Goal: Task Accomplishment & Management: Complete application form

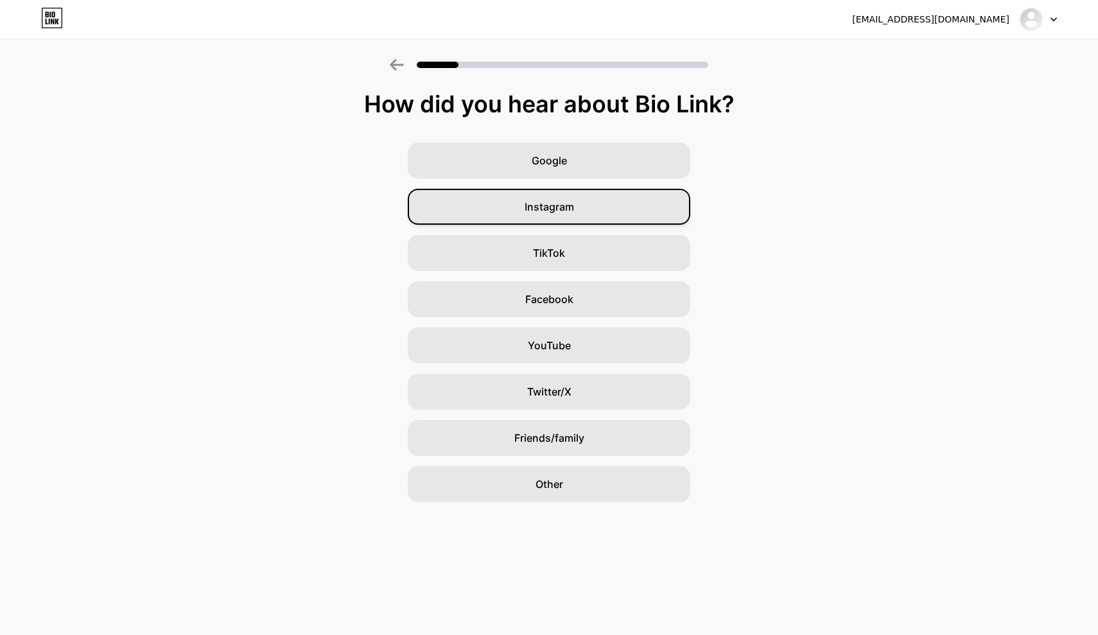
click at [526, 209] on span "Instagram" at bounding box center [549, 206] width 49 height 15
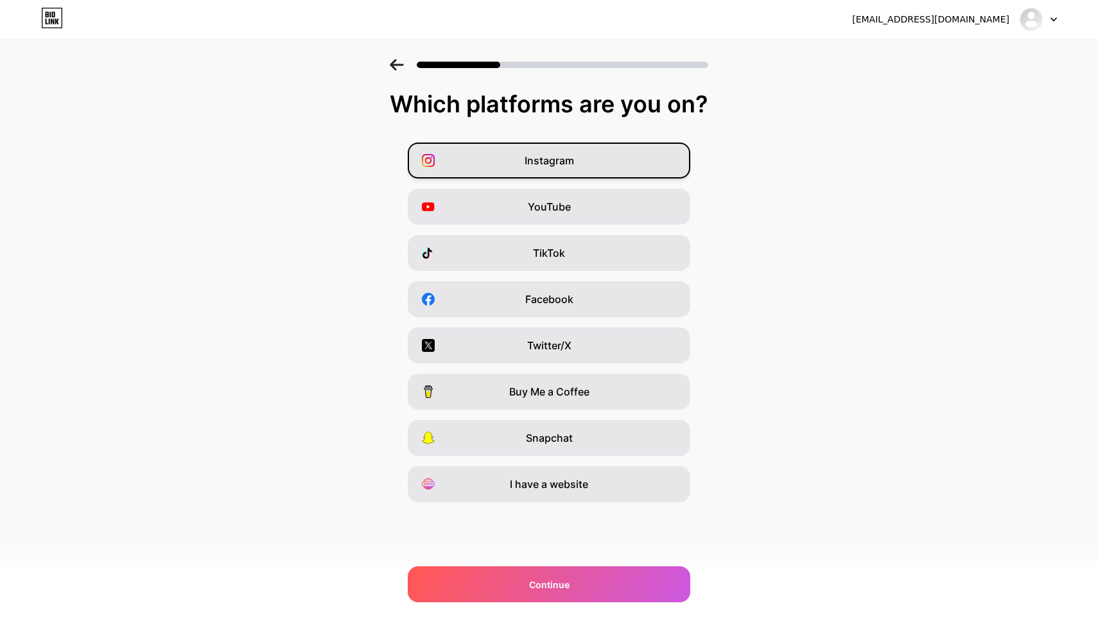
click at [564, 162] on span "Instagram" at bounding box center [549, 160] width 49 height 15
click at [501, 318] on div "Instagram YouTube TikTok Facebook Twitter/X Buy Me a Coffee Snapchat I have a w…" at bounding box center [548, 323] width 1085 height 360
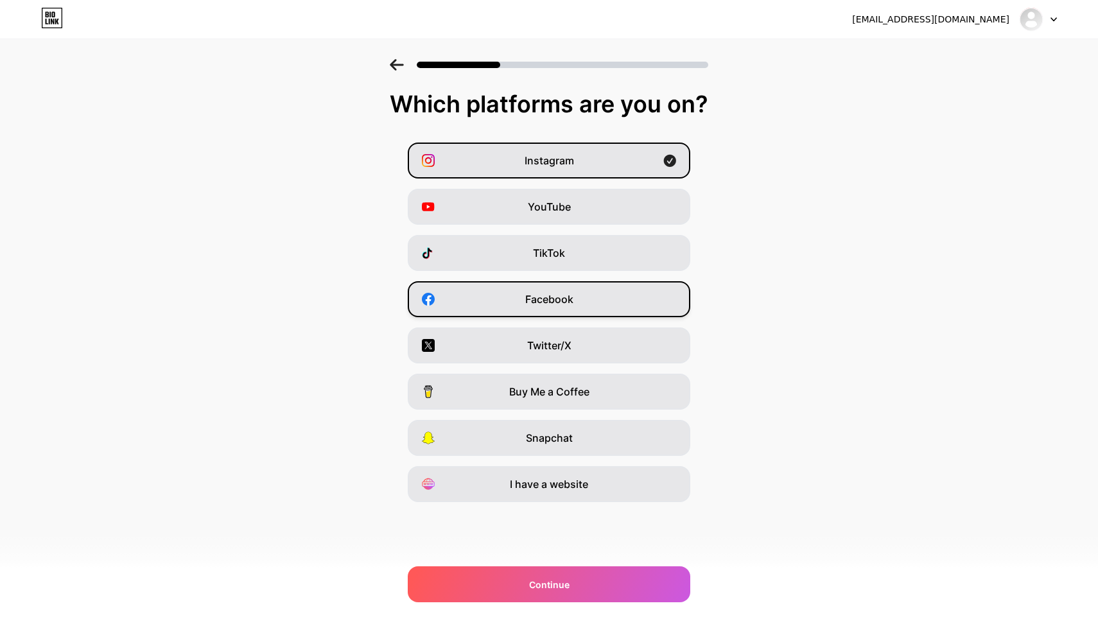
click at [512, 295] on div "Facebook" at bounding box center [549, 299] width 282 height 36
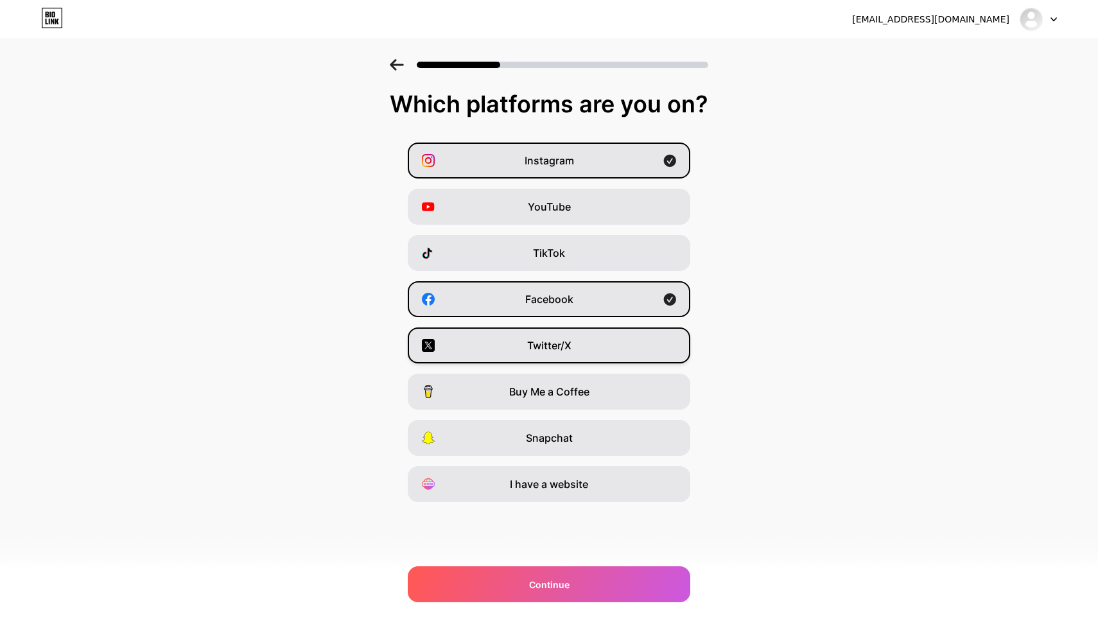
click at [483, 340] on div "Twitter/X" at bounding box center [549, 345] width 282 height 36
click at [478, 589] on div "Continue" at bounding box center [549, 584] width 282 height 36
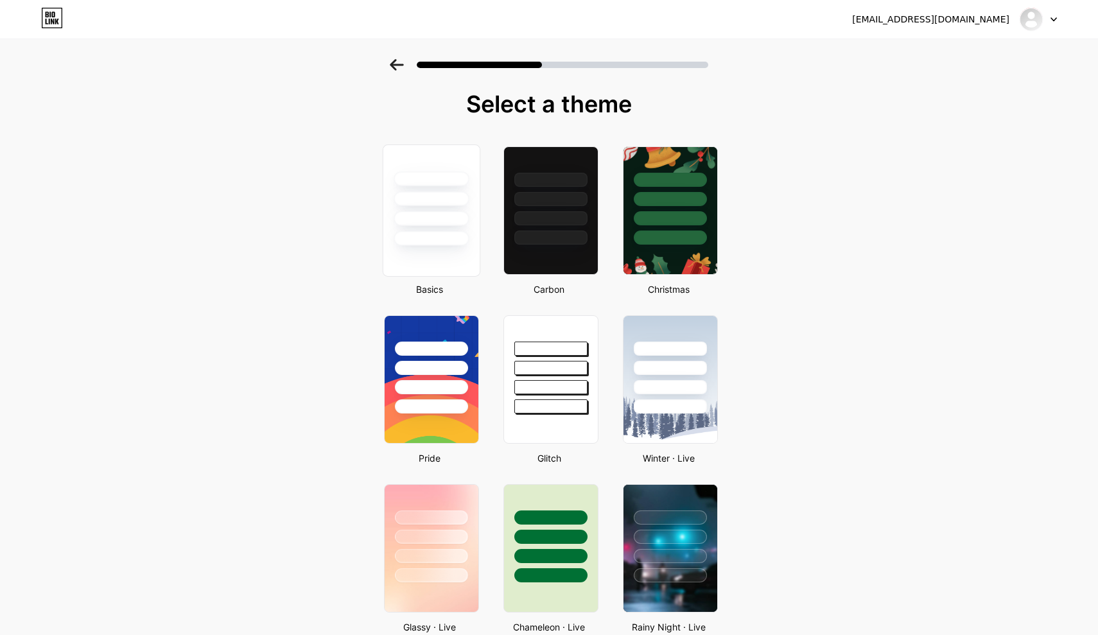
click at [462, 203] on div at bounding box center [431, 198] width 75 height 15
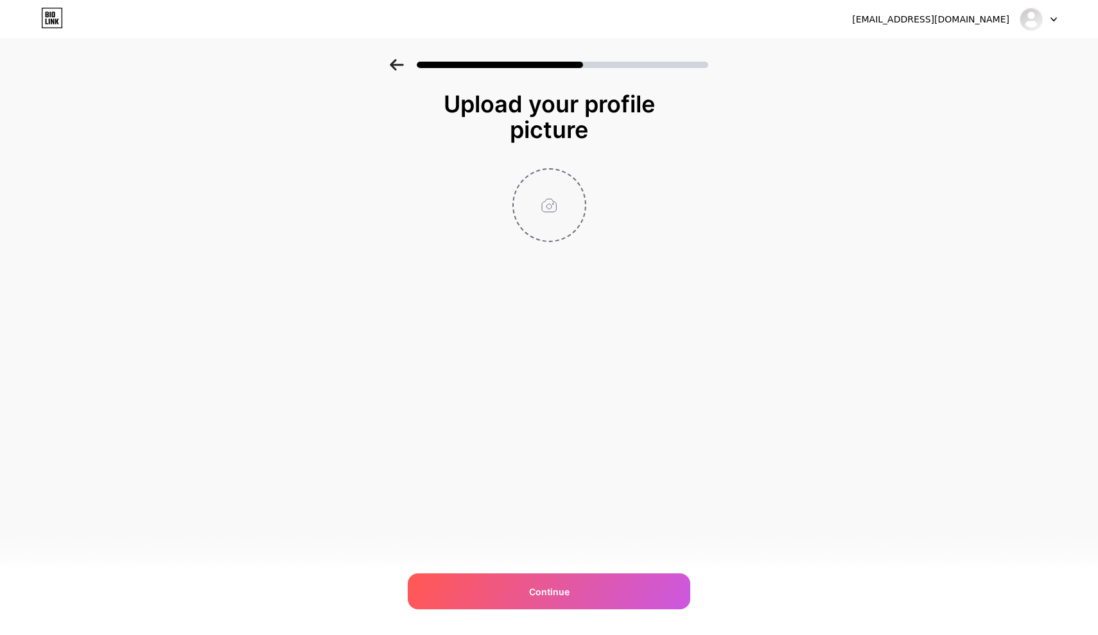
click at [555, 216] on input "file" at bounding box center [549, 204] width 71 height 71
type input "C:\fakepath\WhatsApp Image 2025-08-30 at 13.34.19.jpeg"
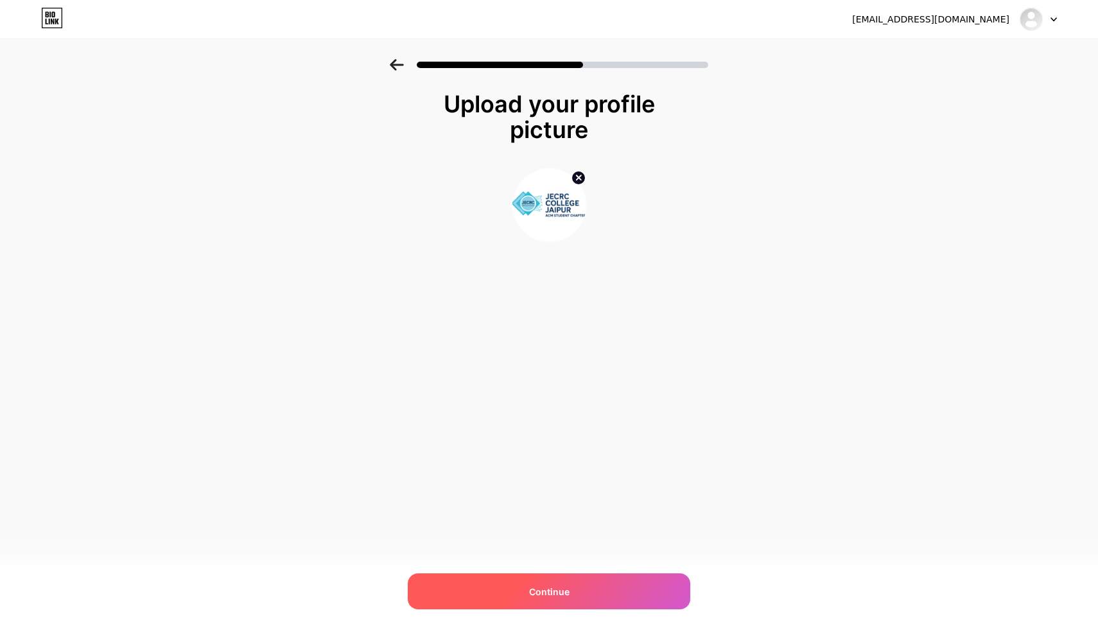
click at [556, 578] on div "Continue" at bounding box center [549, 591] width 282 height 36
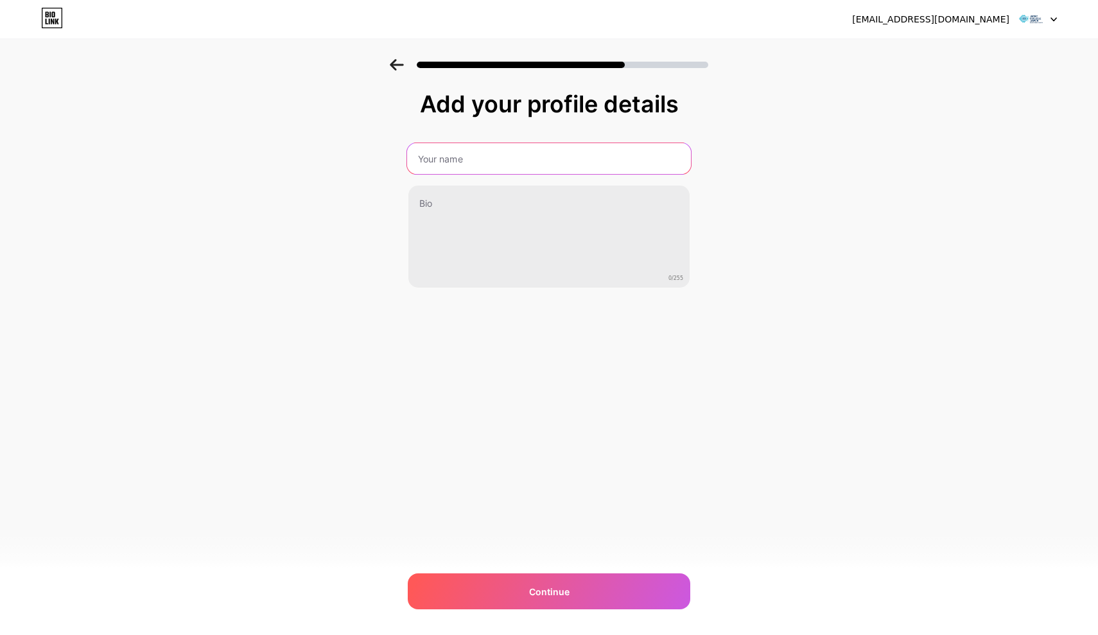
click at [465, 164] on input "text" at bounding box center [549, 158] width 284 height 31
type input "JECRC College Jaipur ACM Student Chapter"
click at [397, 392] on div "pushkarverma2505@gmail.com Logout Link Copied Add your profile details JECRC Co…" at bounding box center [549, 317] width 1098 height 635
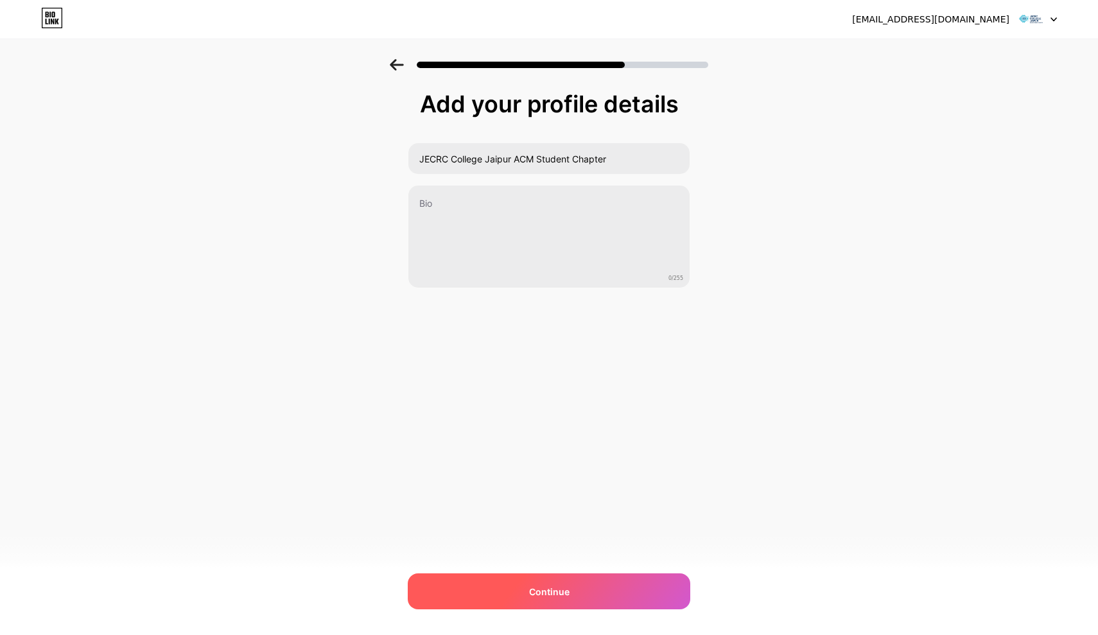
click at [521, 602] on div "Continue" at bounding box center [549, 591] width 282 height 36
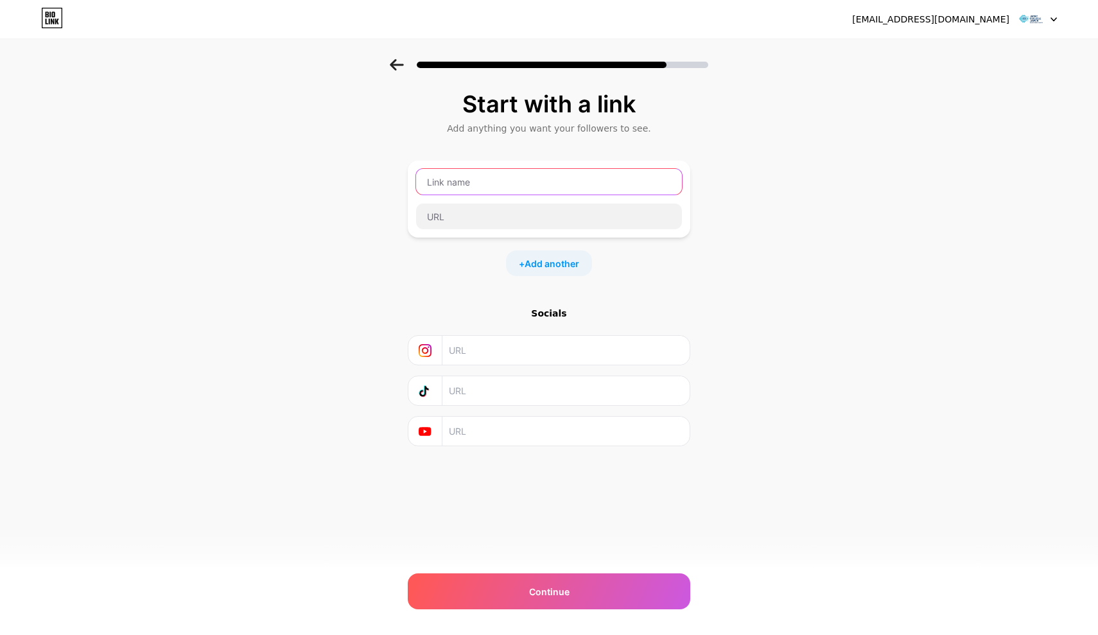
click at [487, 188] on input "text" at bounding box center [549, 182] width 266 height 26
type input "Linkedin"
click at [471, 336] on input "text" at bounding box center [565, 350] width 233 height 29
paste input "https://www.instagram.com/jecrc_college_acm/"
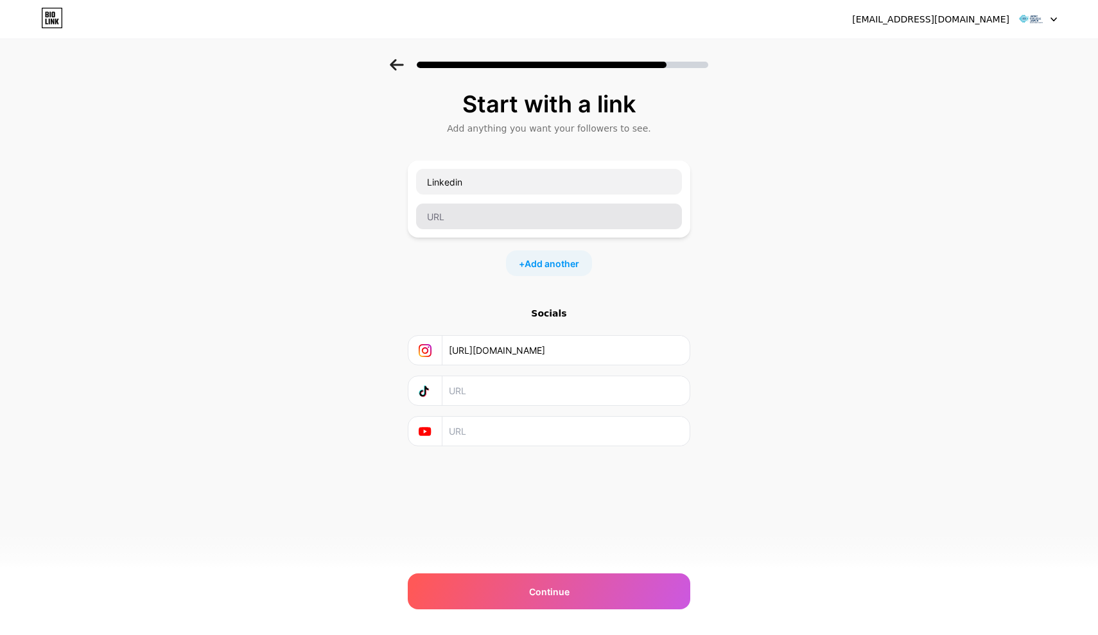
type input "https://www.instagram.com/jecrc_college_acm/"
click at [456, 213] on input "text" at bounding box center [549, 217] width 266 height 26
paste input "https://www.linkedin.com/company/jecrc-college-jaipur-acm-student-chapter/?view…"
click at [510, 221] on input "https://www.linkedin.com/company/jecrc-college-jaipur-acm-student-chapter/?view…" at bounding box center [549, 217] width 266 height 26
type input "https://www.linkedin.com/company/jecrc-college-jaipur-acm-student-chapter/?view…"
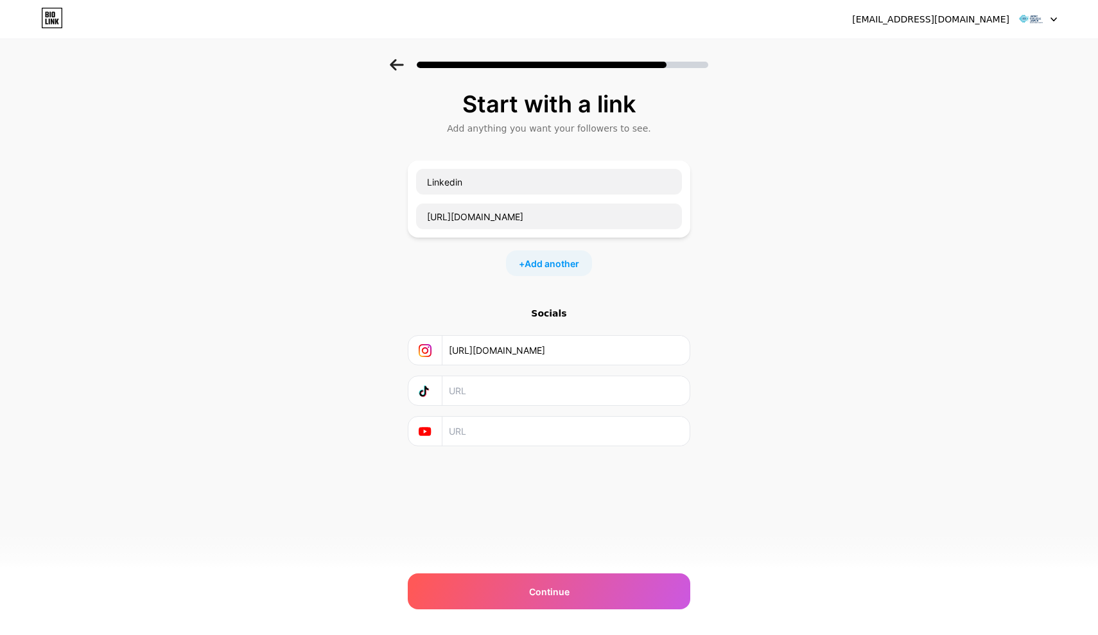
click at [625, 263] on div "+ Add another" at bounding box center [549, 263] width 282 height 26
click at [572, 263] on span "Add another" at bounding box center [552, 263] width 55 height 13
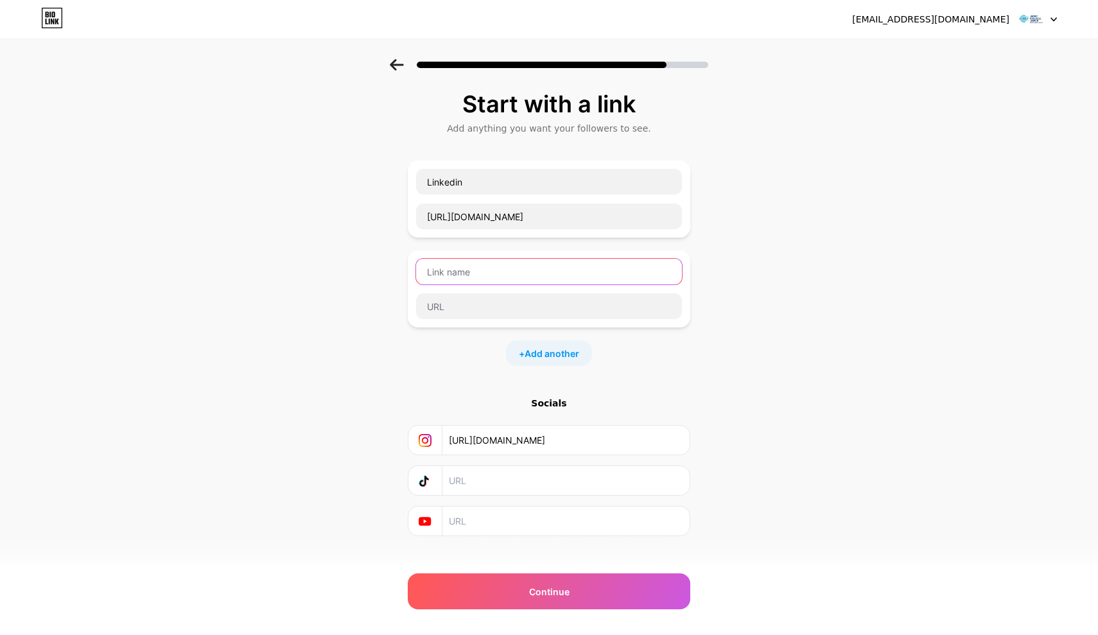
click at [507, 266] on input "text" at bounding box center [549, 272] width 266 height 26
type input "Facebook"
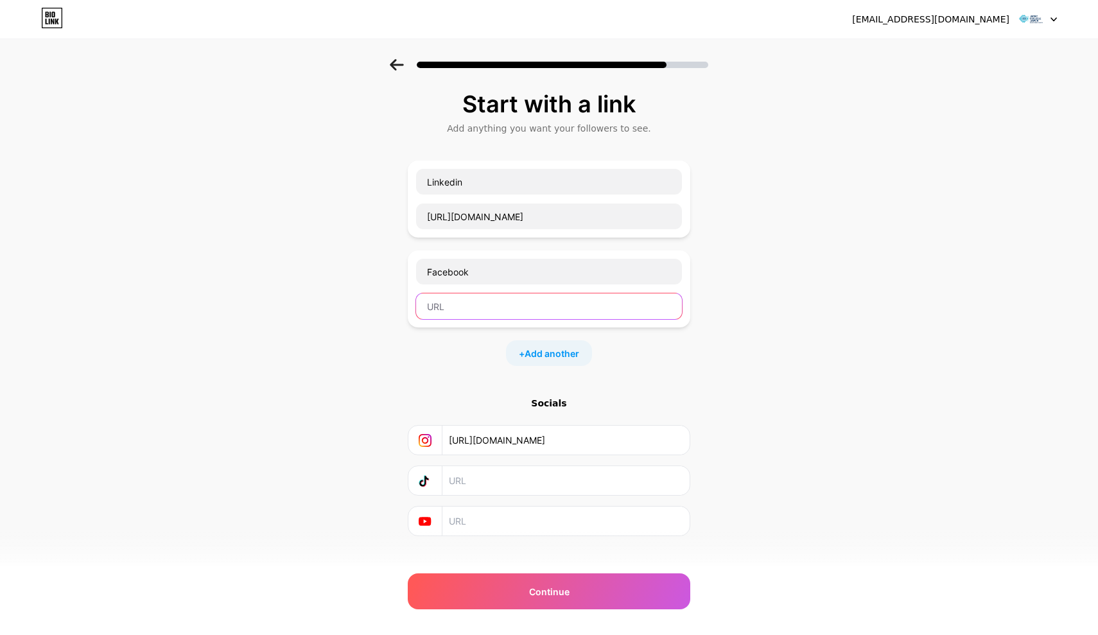
click at [488, 304] on input "text" at bounding box center [549, 306] width 266 height 26
paste input "https://www.facebook.com/JecrcCollegeAcmStudentChapter"
type input "https://www.facebook.com/JecrcCollegeAcmStudentChapter"
click at [543, 356] on span "Add another" at bounding box center [552, 353] width 55 height 13
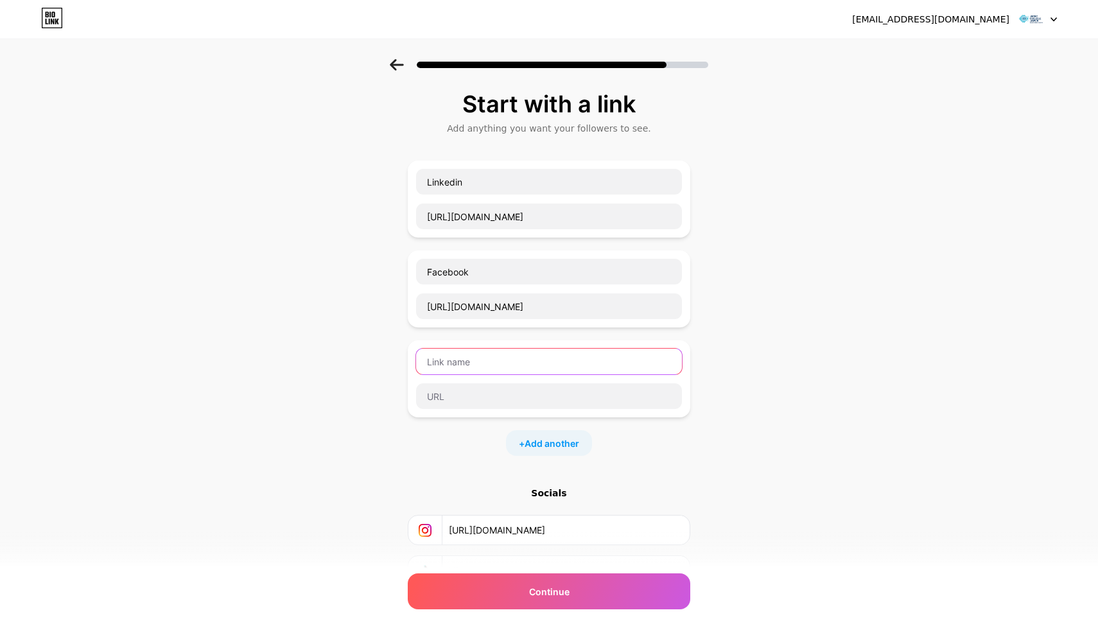
click at [468, 358] on input "text" at bounding box center [549, 362] width 266 height 26
type input "Twitter"
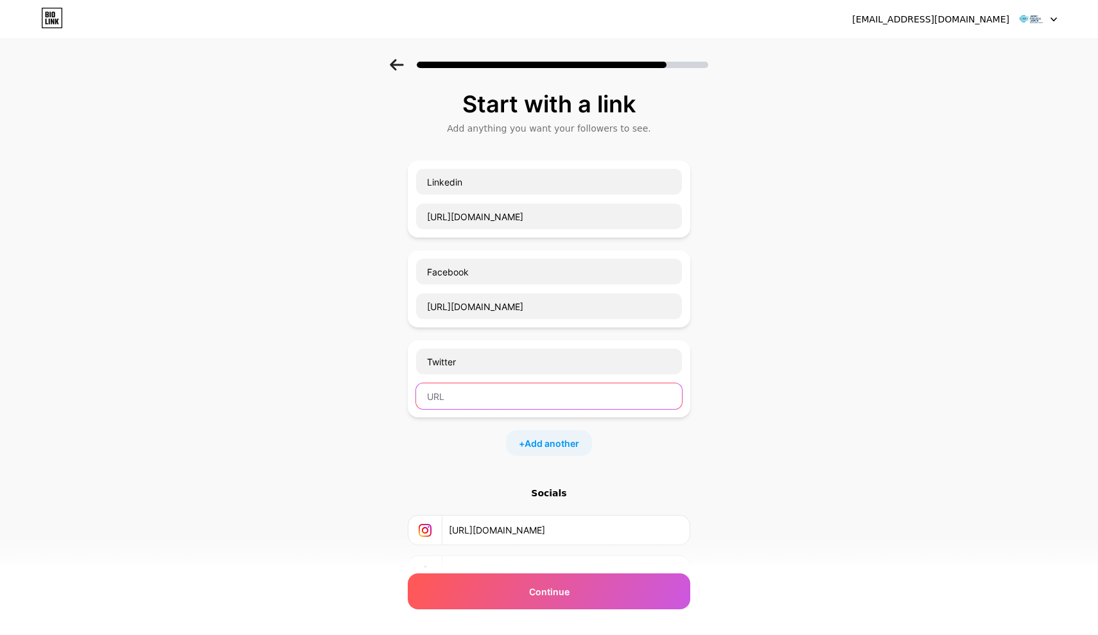
click at [482, 385] on input "text" at bounding box center [549, 396] width 266 height 26
paste input "https://x.com/jecrc_acm2025"
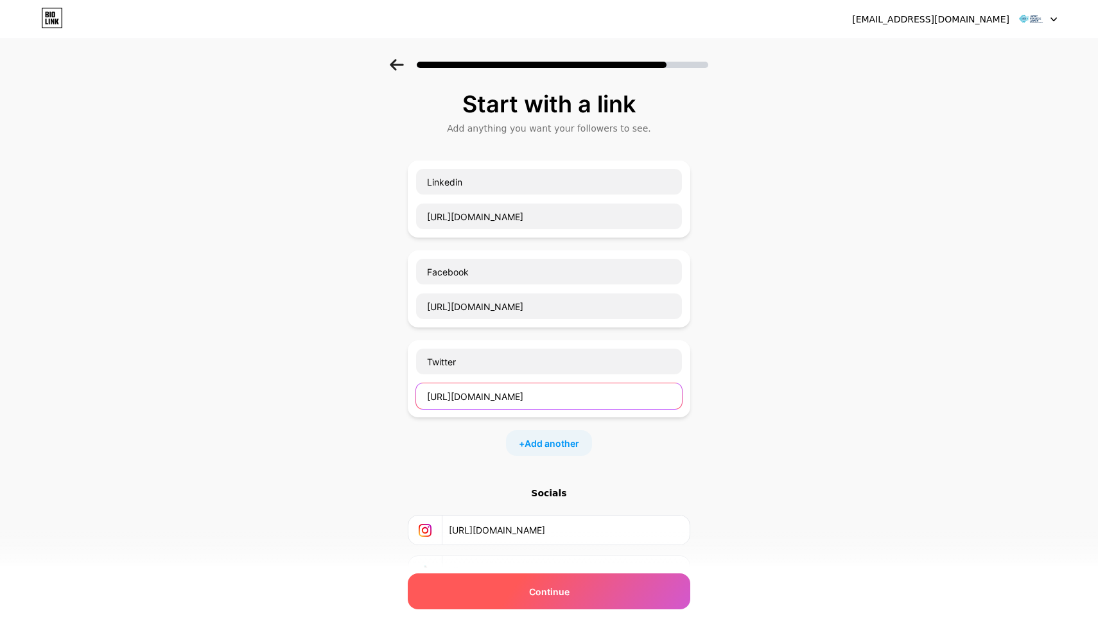
type input "https://x.com/jecrc_acm2025"
click at [508, 591] on div "Continue" at bounding box center [549, 591] width 282 height 36
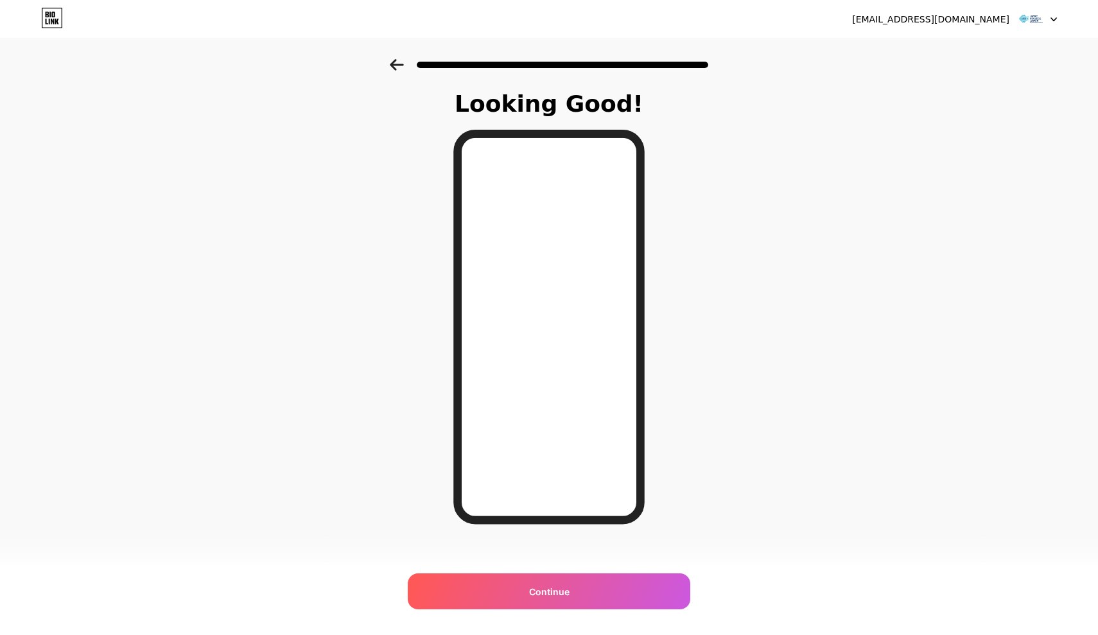
click at [394, 64] on icon at bounding box center [396, 65] width 13 height 12
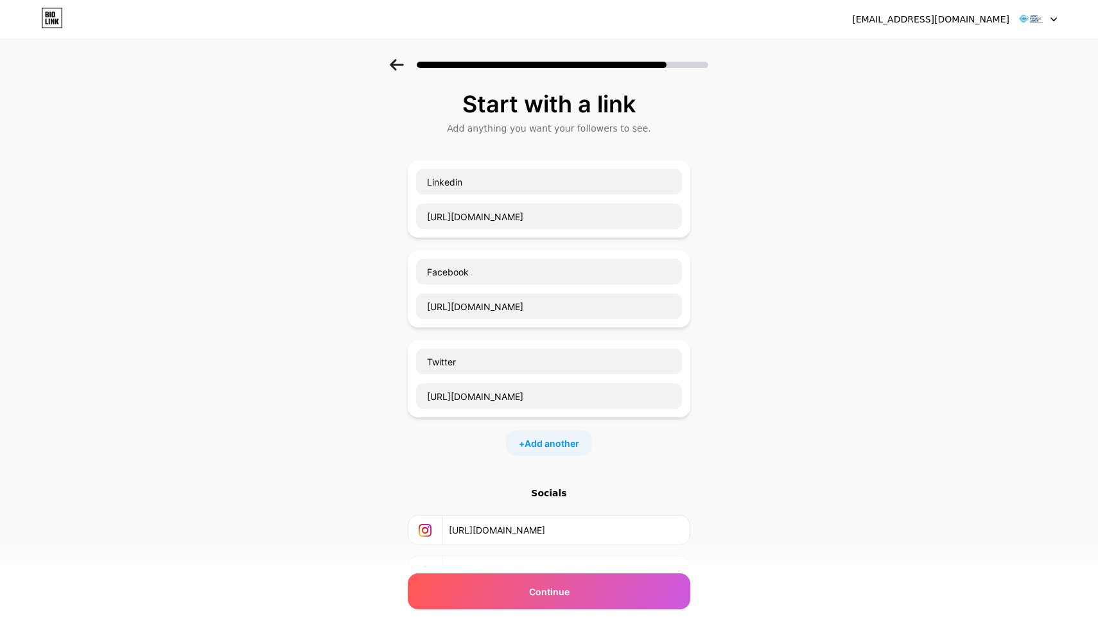
click at [534, 453] on div "+ Add another" at bounding box center [549, 443] width 86 height 26
click at [479, 440] on input "text" at bounding box center [549, 451] width 266 height 26
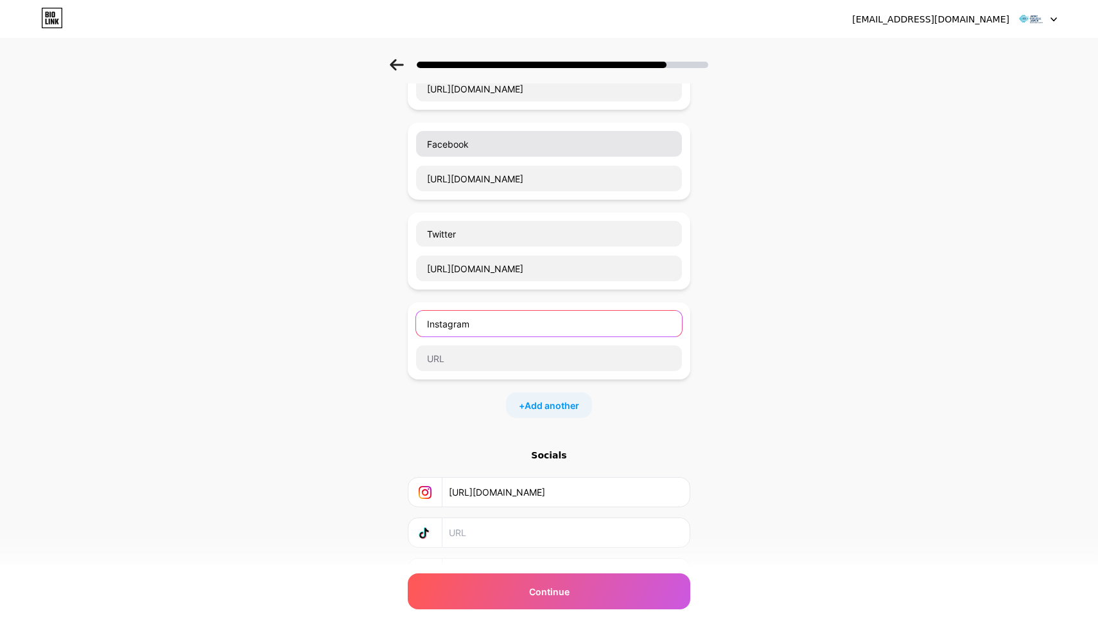
scroll to position [92, 0]
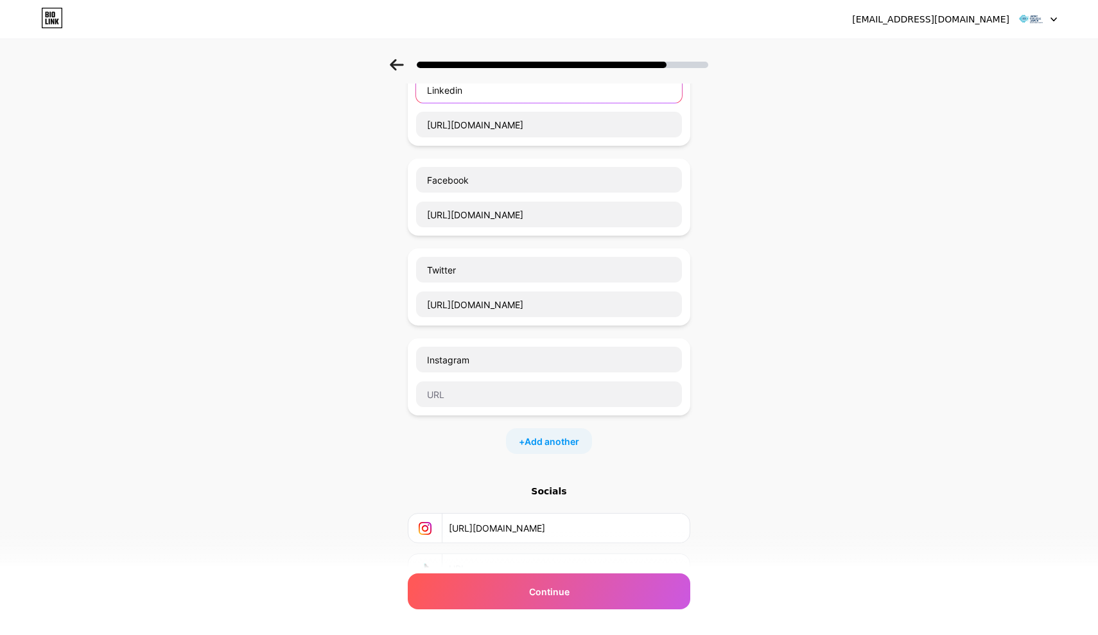
click at [450, 89] on input "Linkedin" at bounding box center [549, 90] width 266 height 26
click at [447, 357] on input "Instagram" at bounding box center [549, 360] width 266 height 26
paste input "Linkedin"
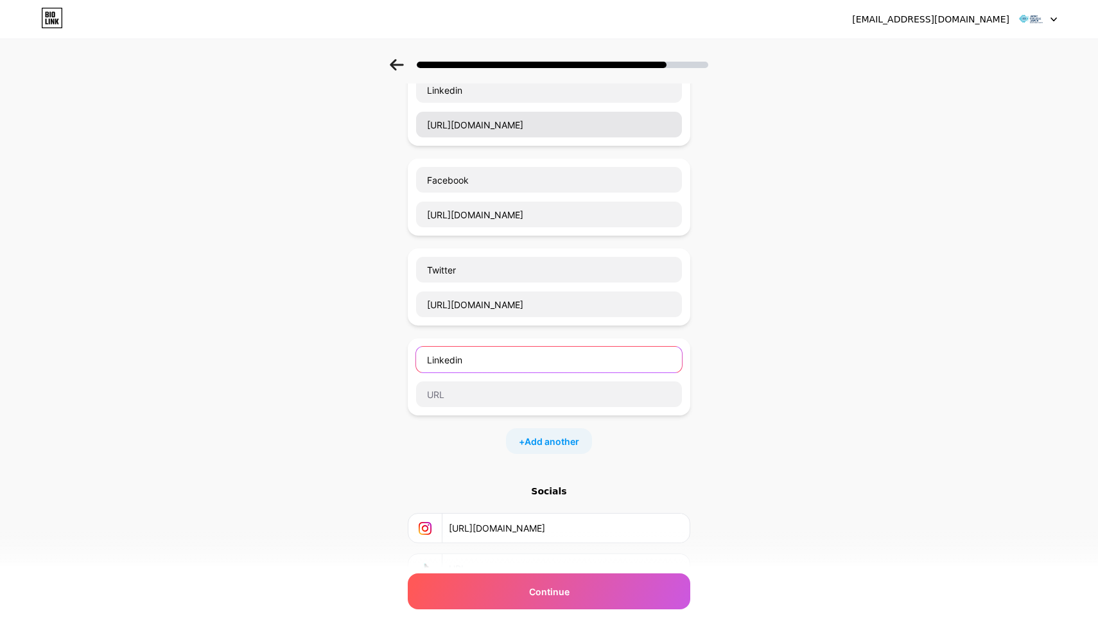
type input "Linkedin"
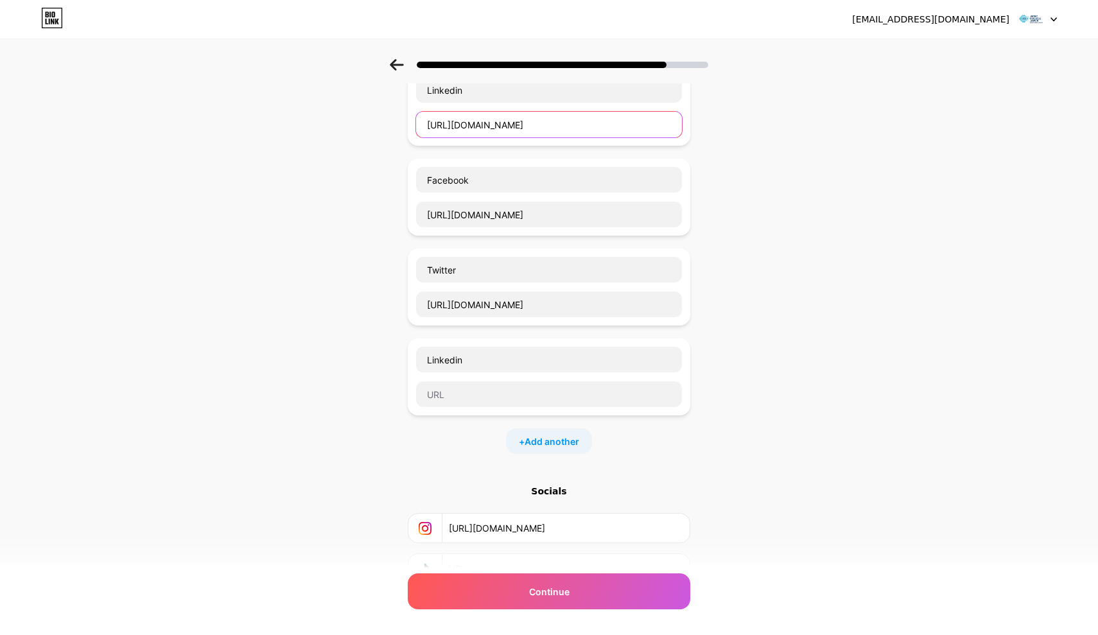
click at [480, 121] on input "https://www.linkedin.com/company/jecrc-college-jaipur-acm-student-chapter/?view…" at bounding box center [549, 125] width 266 height 26
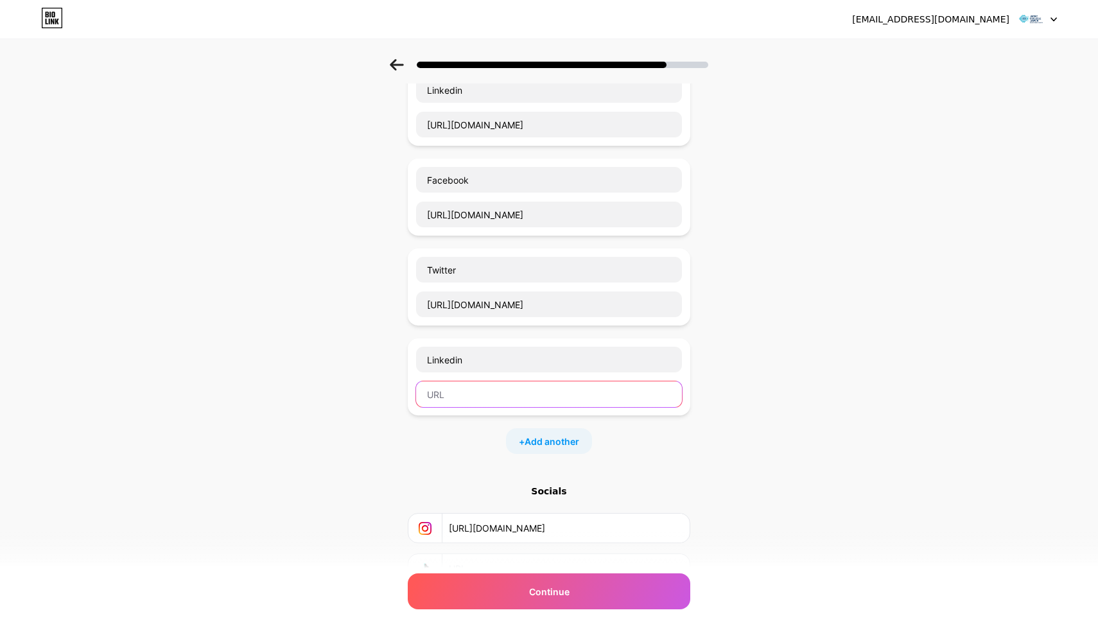
click at [462, 383] on input "text" at bounding box center [549, 394] width 266 height 26
paste input "https://www.linkedin.com/company/jecrc-college-jaipur-acm-student-chapter/?view…"
type input "https://www.linkedin.com/company/jecrc-college-jaipur-acm-student-chapter/?view…"
click at [440, 94] on input "Linkedin" at bounding box center [549, 90] width 266 height 26
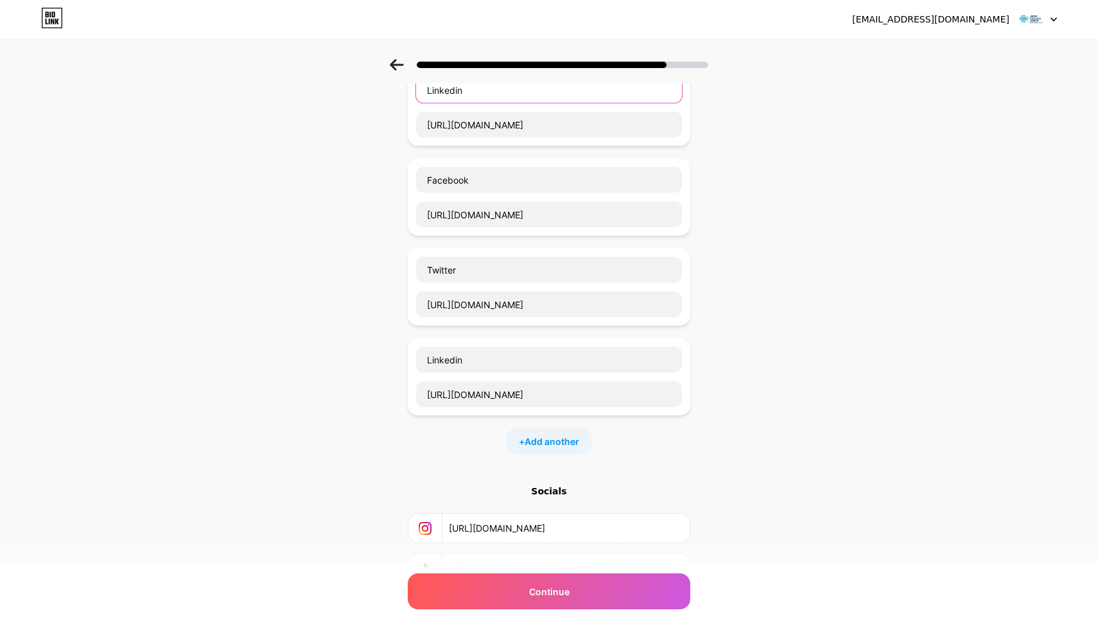
click at [440, 94] on input "Linkedin" at bounding box center [549, 90] width 266 height 26
type input "Instagram"
click at [485, 519] on input "https://www.instagram.com/jecrc_college_acm/" at bounding box center [565, 528] width 233 height 29
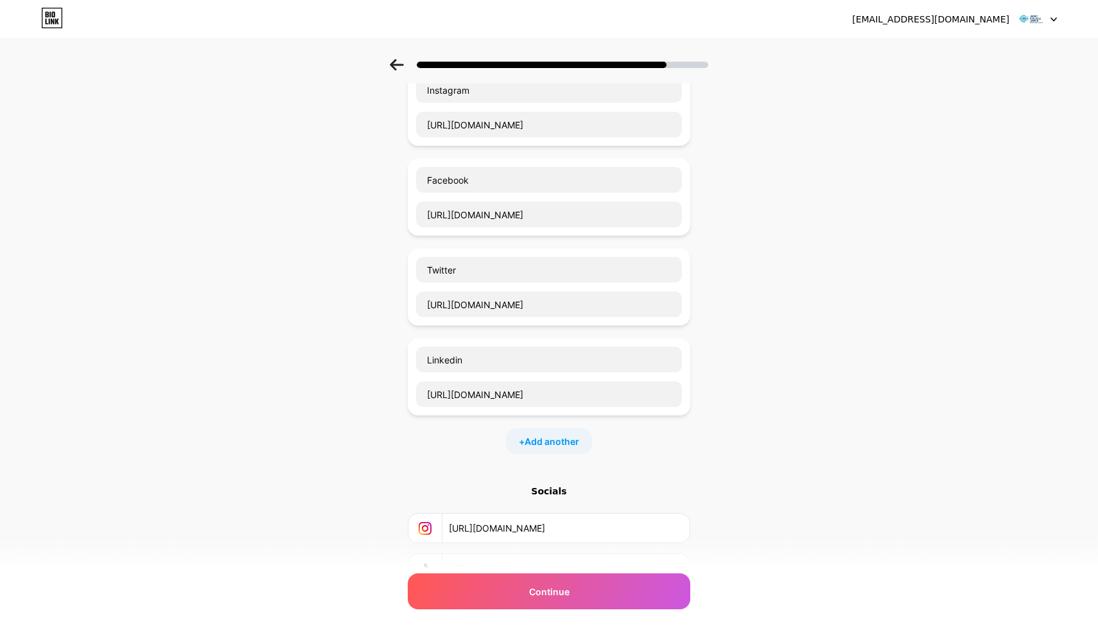
click at [485, 519] on input "https://www.instagram.com/jecrc_college_acm/" at bounding box center [565, 528] width 233 height 29
click at [458, 130] on input "https://www.linkedin.com/company/jecrc-college-jaipur-acm-student-chapter/?view…" at bounding box center [549, 125] width 266 height 26
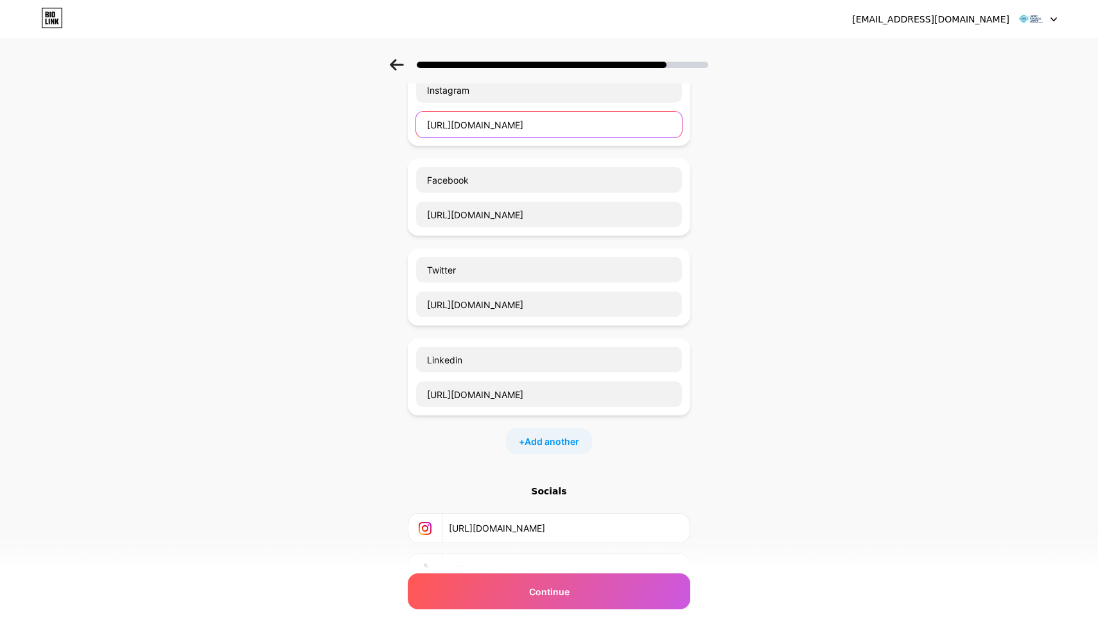
click at [458, 130] on input "https://www.linkedin.com/company/jecrc-college-jaipur-acm-student-chapter/?view…" at bounding box center [549, 125] width 266 height 26
paste input "instagram.com/jecrc_college_acm/"
type input "https://www.instagram.com/jecrc_college_acm/"
click at [872, 211] on div "Start with a link Add anything you want your followers to see. Instagram https:…" at bounding box center [549, 327] width 1098 height 721
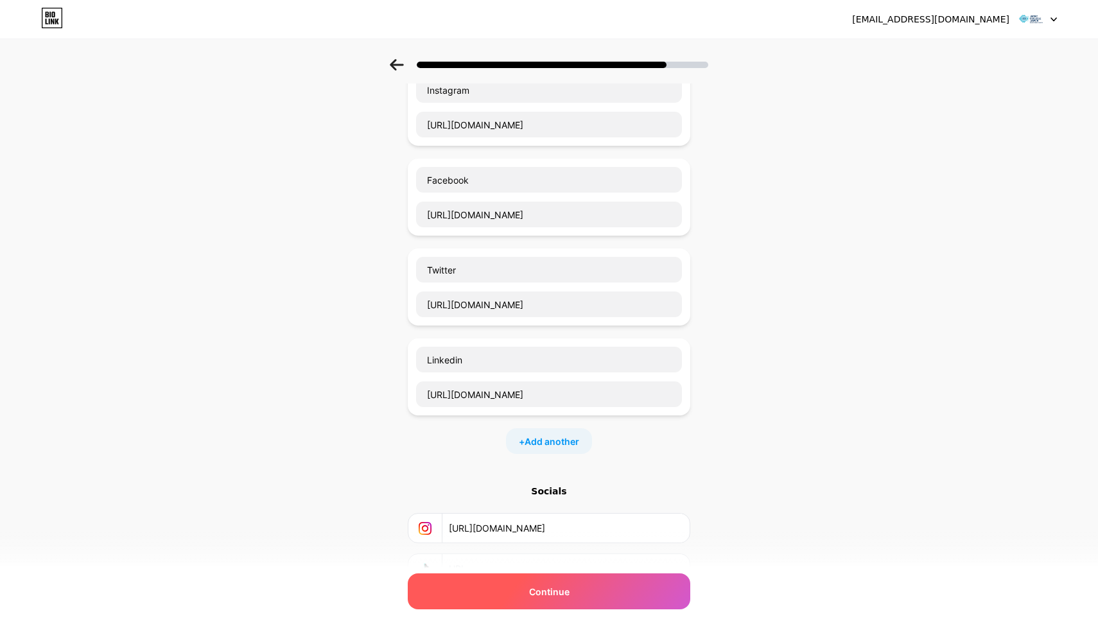
click at [551, 596] on span "Continue" at bounding box center [549, 591] width 40 height 13
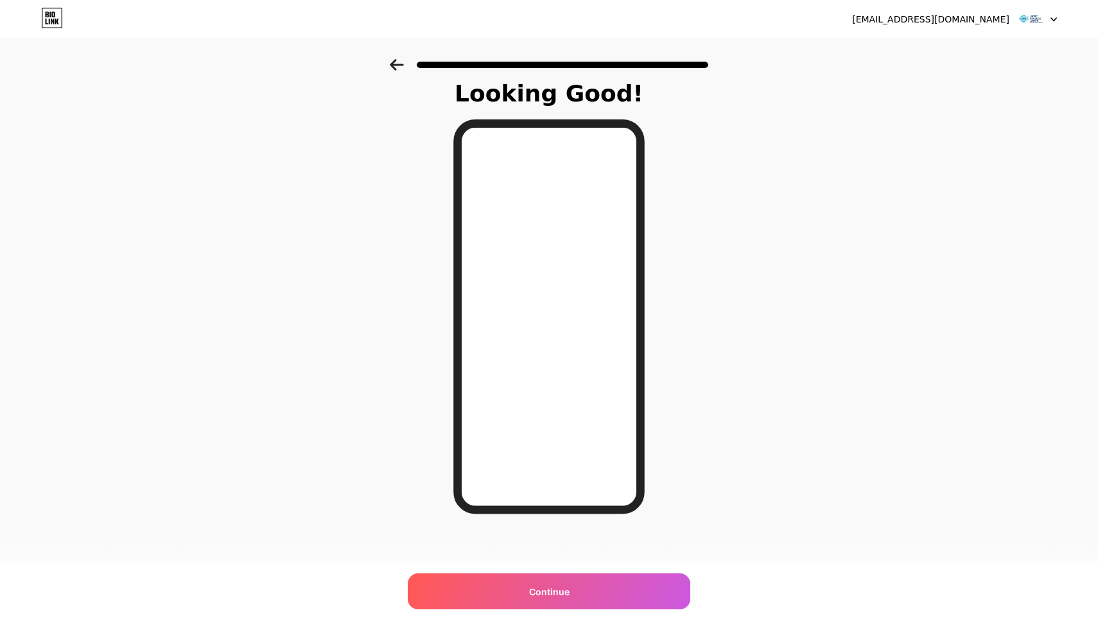
scroll to position [0, 0]
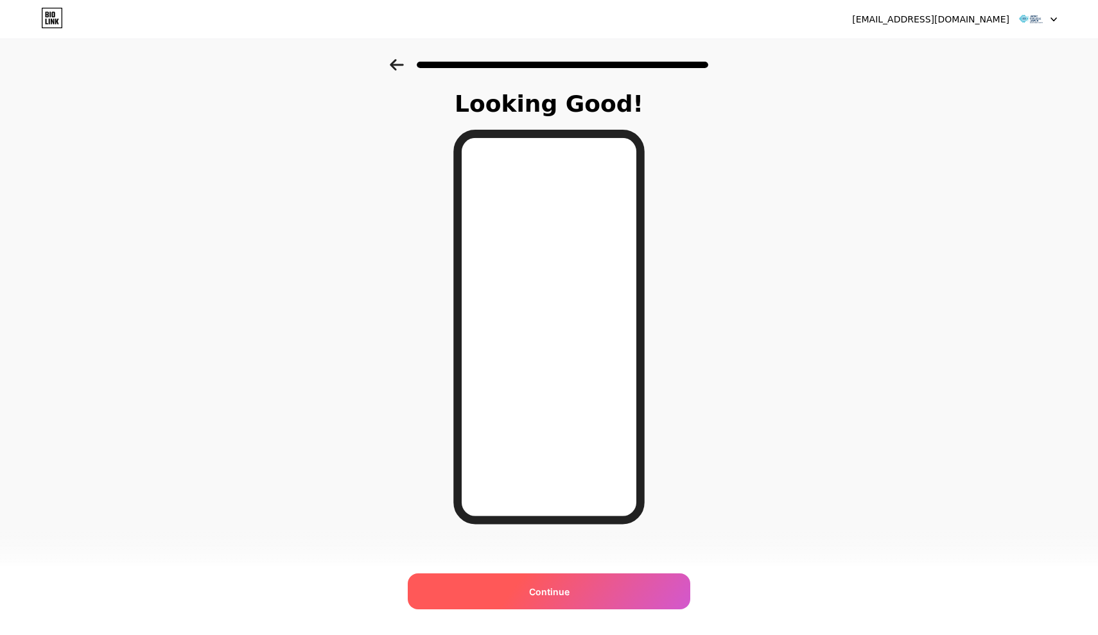
click at [568, 593] on span "Continue" at bounding box center [549, 591] width 40 height 13
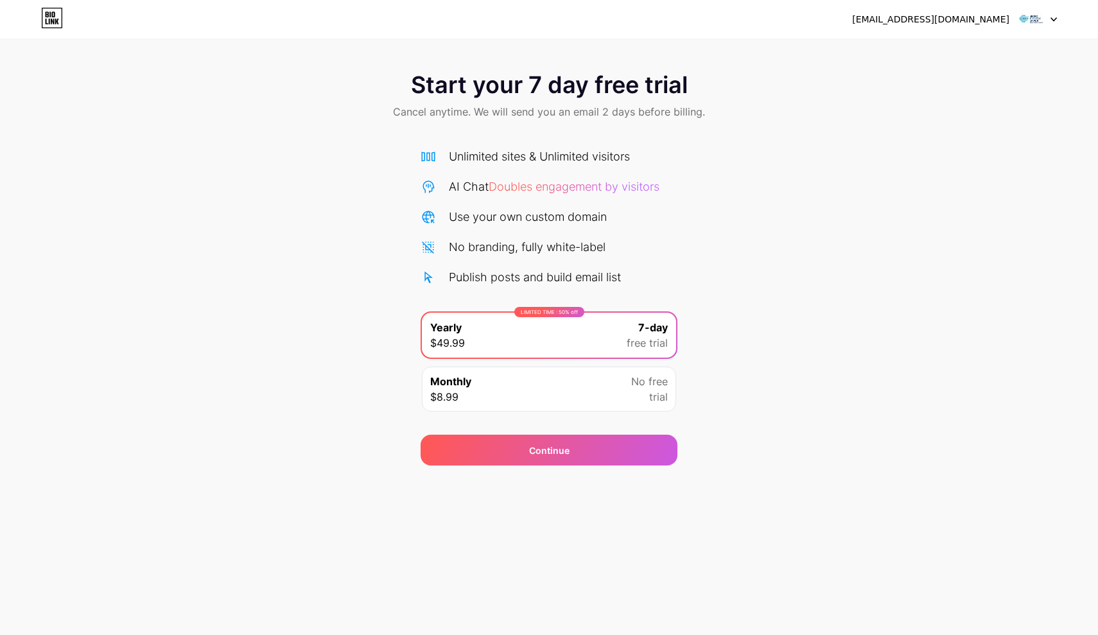
click at [552, 388] on div "Monthly $8.99 No free trial" at bounding box center [549, 389] width 254 height 45
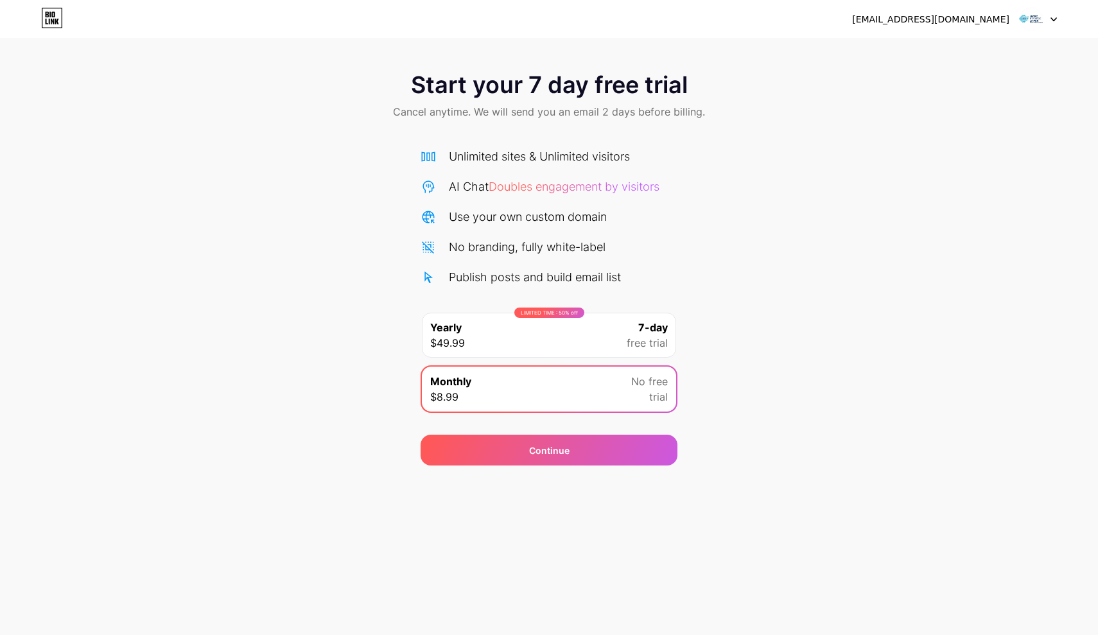
click at [652, 332] on span "7-day" at bounding box center [653, 327] width 30 height 15
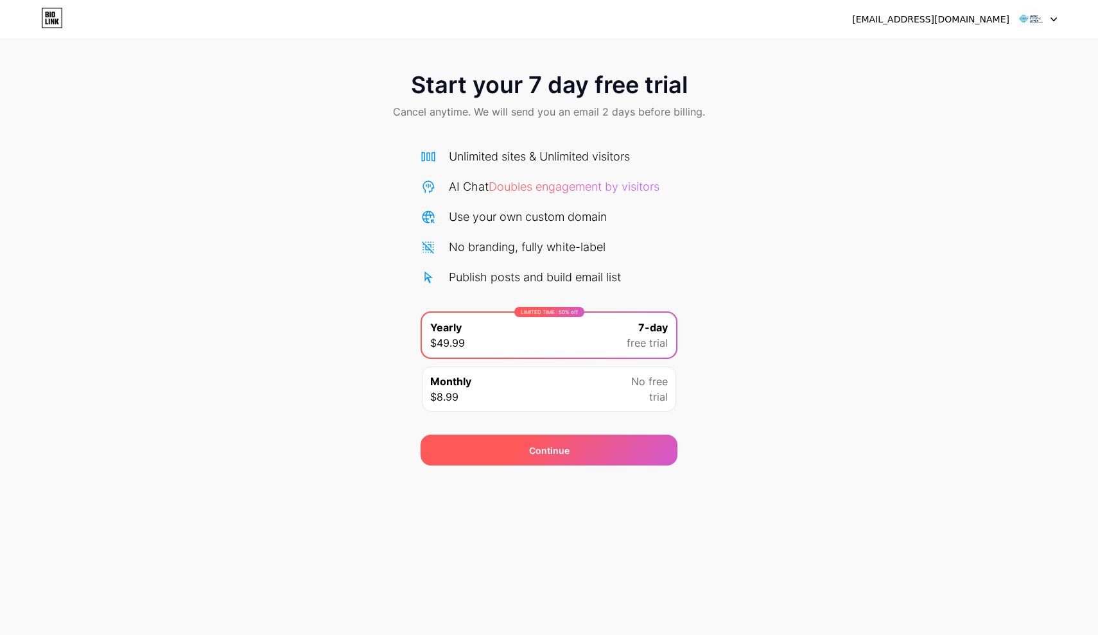
click at [575, 449] on div "Continue" at bounding box center [549, 450] width 257 height 31
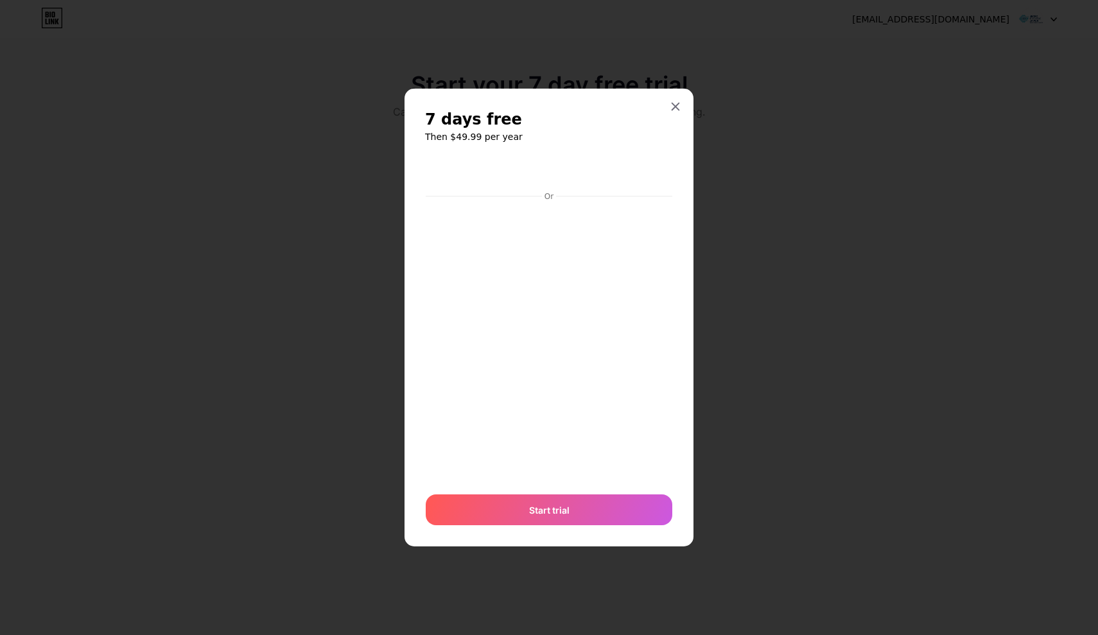
drag, startPoint x: 672, startPoint y: 105, endPoint x: 910, endPoint y: 91, distance: 238.0
click at [672, 105] on icon at bounding box center [675, 106] width 10 height 10
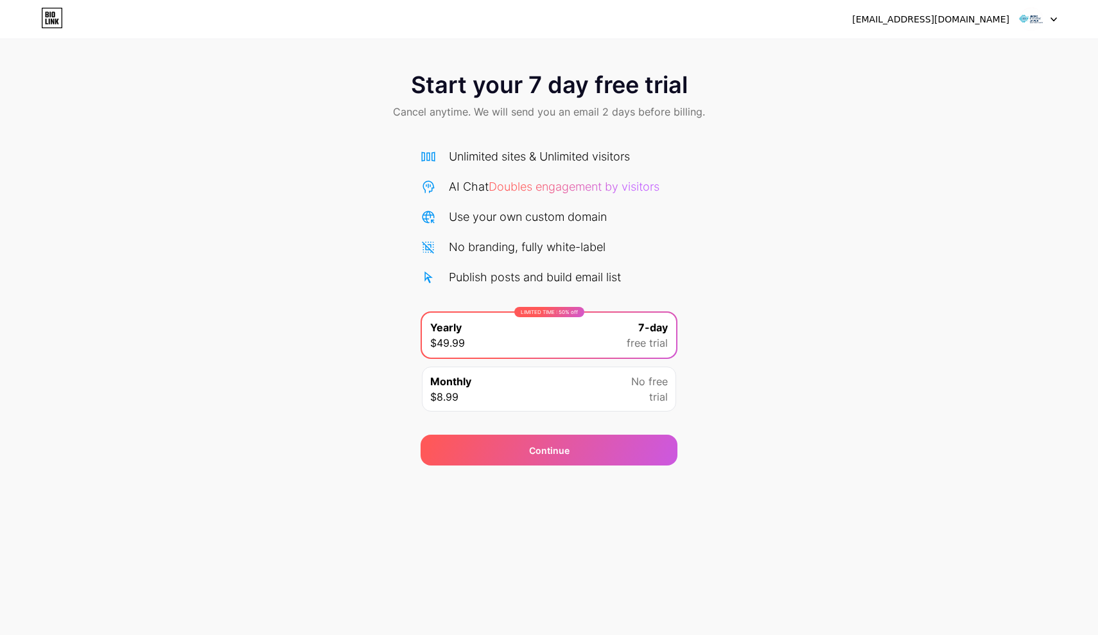
click at [912, 90] on div "Start your 7 day free trial Cancel anytime. We will send you an email 2 days be…" at bounding box center [549, 97] width 1098 height 76
click at [1052, 13] on div at bounding box center [1038, 19] width 37 height 23
click at [966, 21] on div "[EMAIL_ADDRESS][DOMAIN_NAME]" at bounding box center [930, 19] width 157 height 13
click at [785, 148] on div "Start your 7 day free trial Cancel anytime. We will send you an email 2 days be…" at bounding box center [549, 262] width 1098 height 406
